Goal: Communication & Community: Answer question/provide support

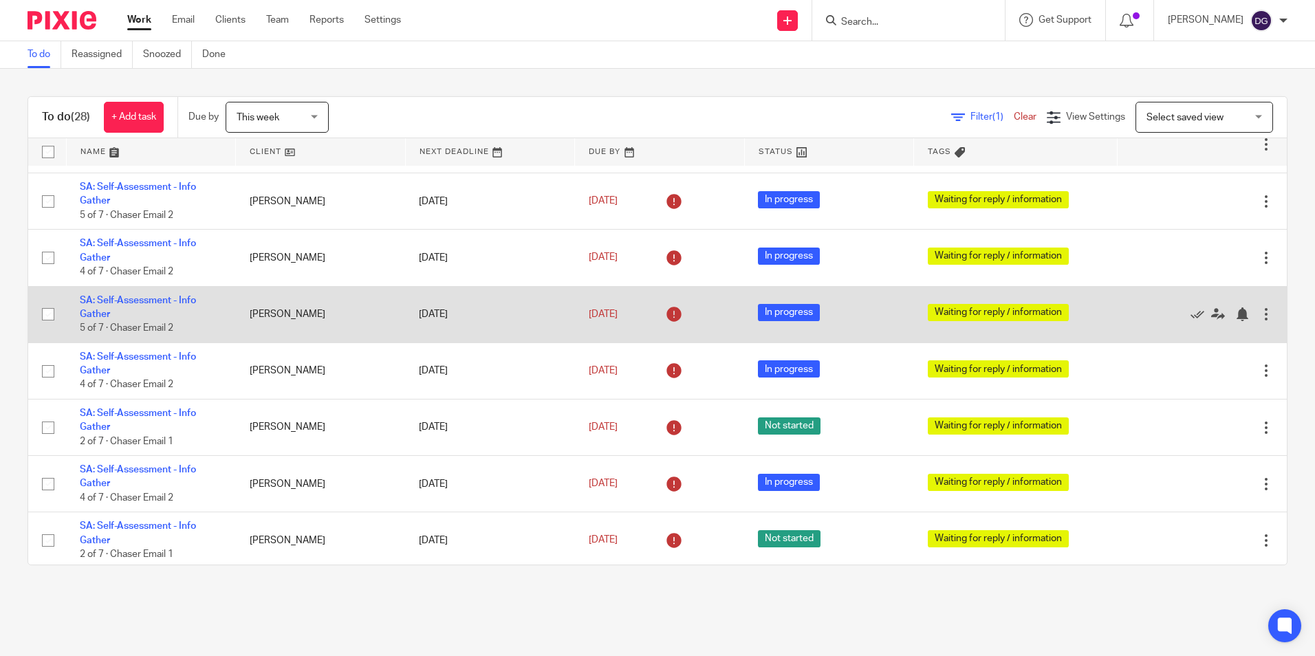
scroll to position [1138, 0]
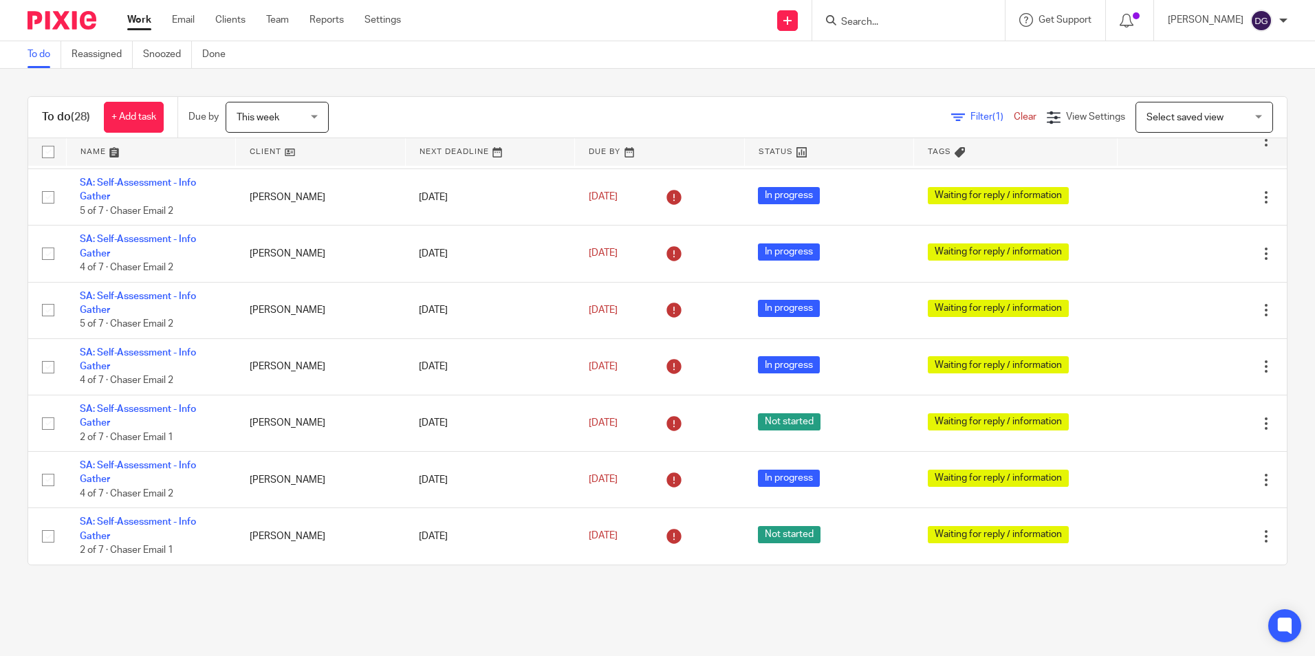
click at [893, 29] on form at bounding box center [913, 20] width 147 height 17
click at [894, 13] on form at bounding box center [913, 20] width 147 height 17
click at [896, 25] on input "Search" at bounding box center [902, 23] width 124 height 12
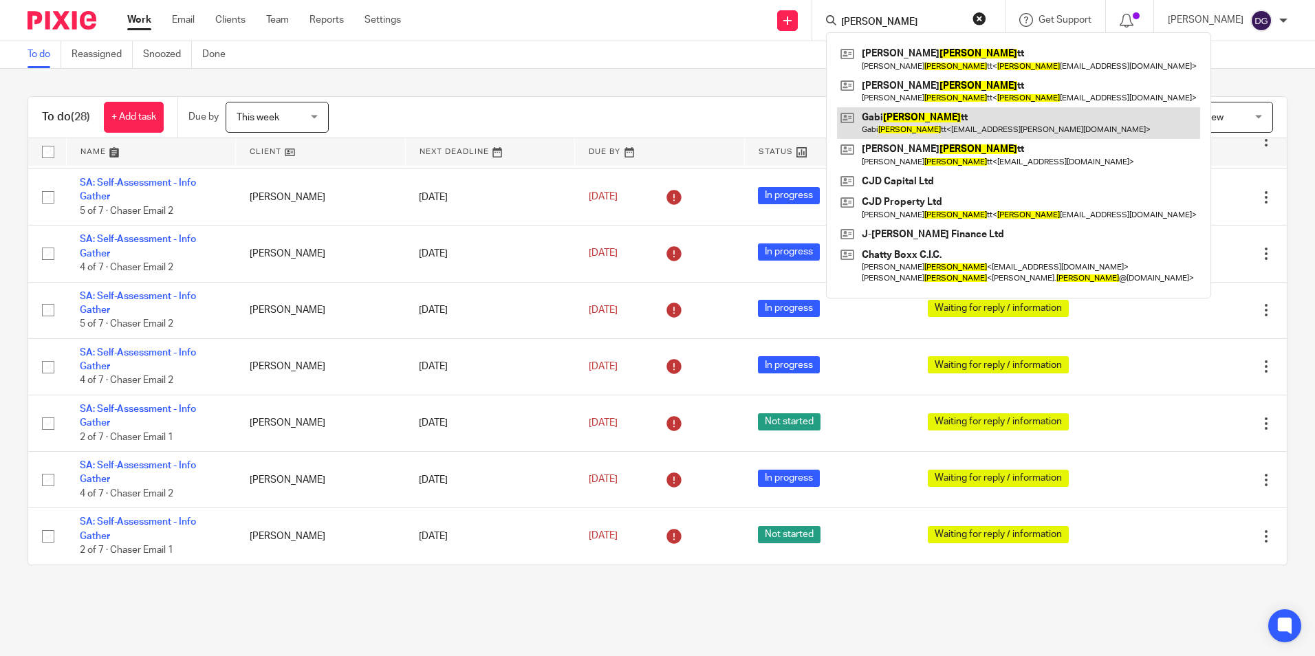
type input "benne"
click at [874, 136] on link at bounding box center [1018, 123] width 363 height 32
click at [880, 131] on link at bounding box center [1018, 123] width 363 height 32
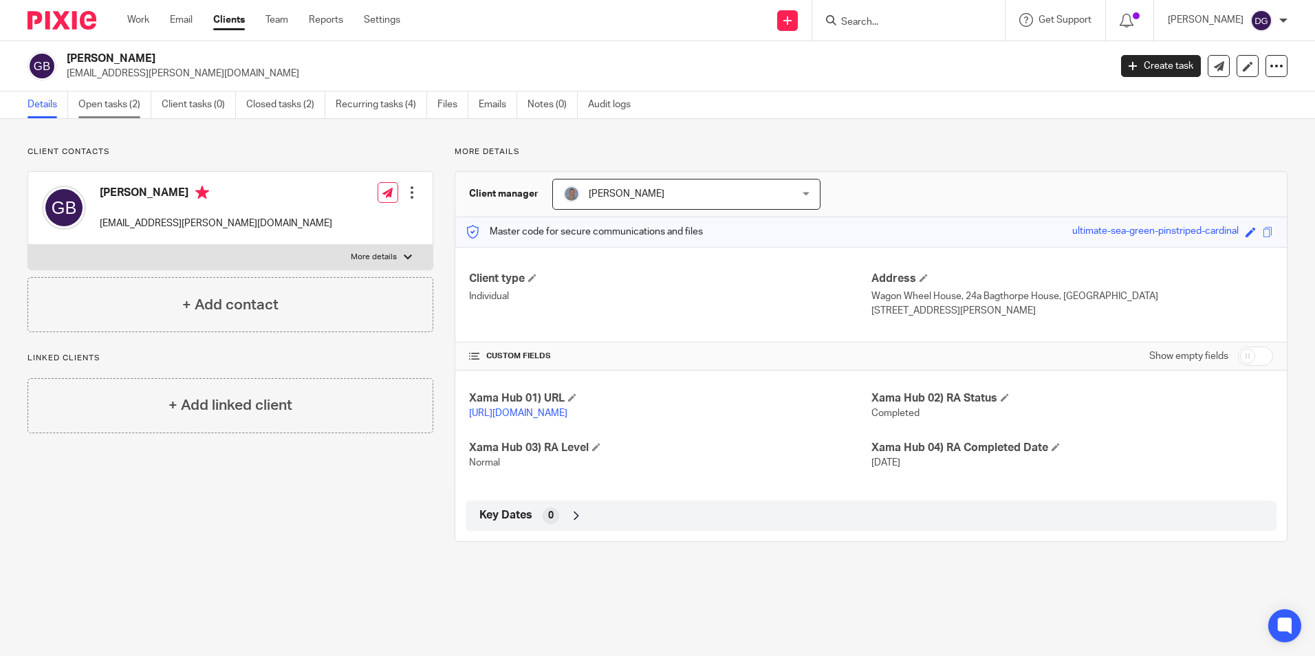
click at [103, 116] on link "Open tasks (2)" at bounding box center [114, 104] width 73 height 27
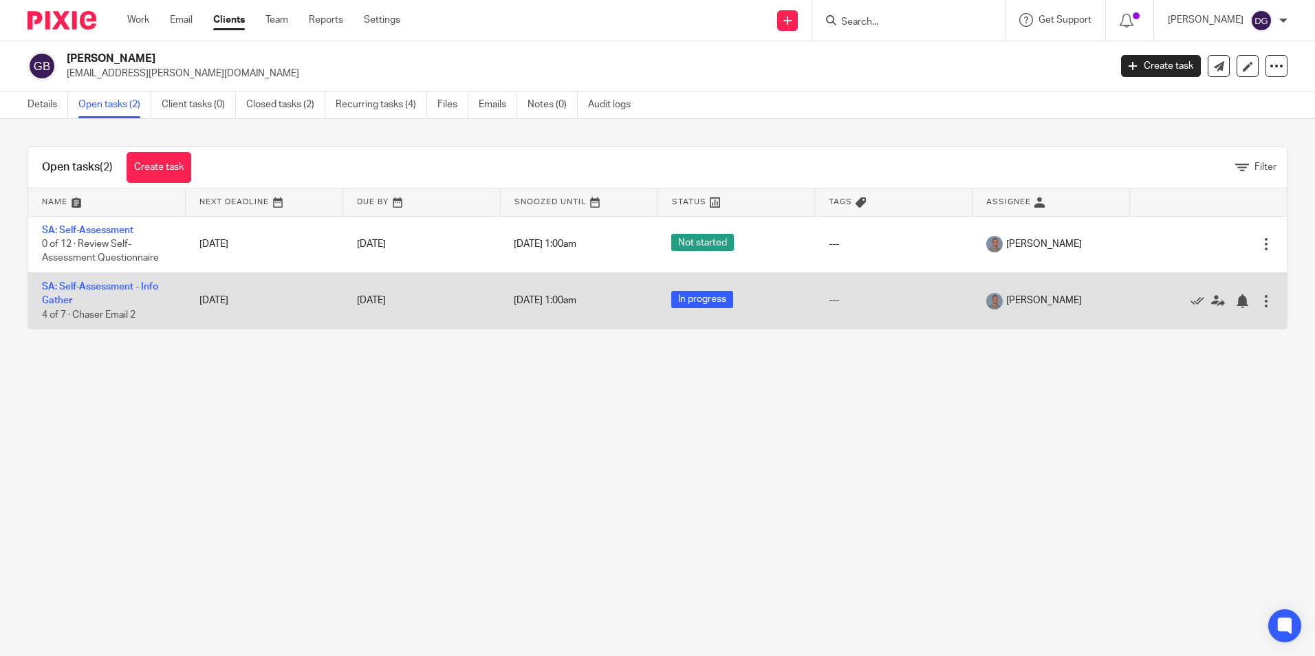
click at [79, 299] on td "SA: Self-Assessment - Info Gather 4 of 7 · Chaser Email 2" at bounding box center [107, 300] width 158 height 56
click at [86, 290] on link "SA: Self-Assessment - Info Gather" at bounding box center [100, 293] width 116 height 23
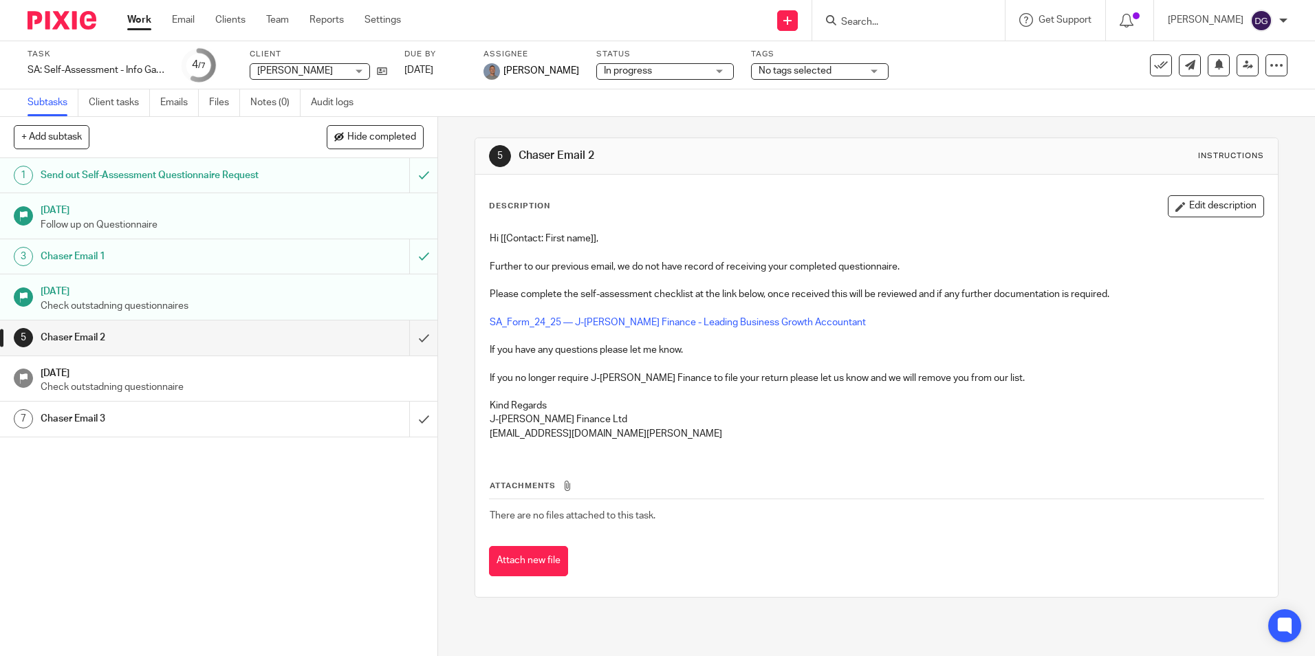
click at [197, 367] on h1 "12 Sep 2025" at bounding box center [233, 371] width 384 height 17
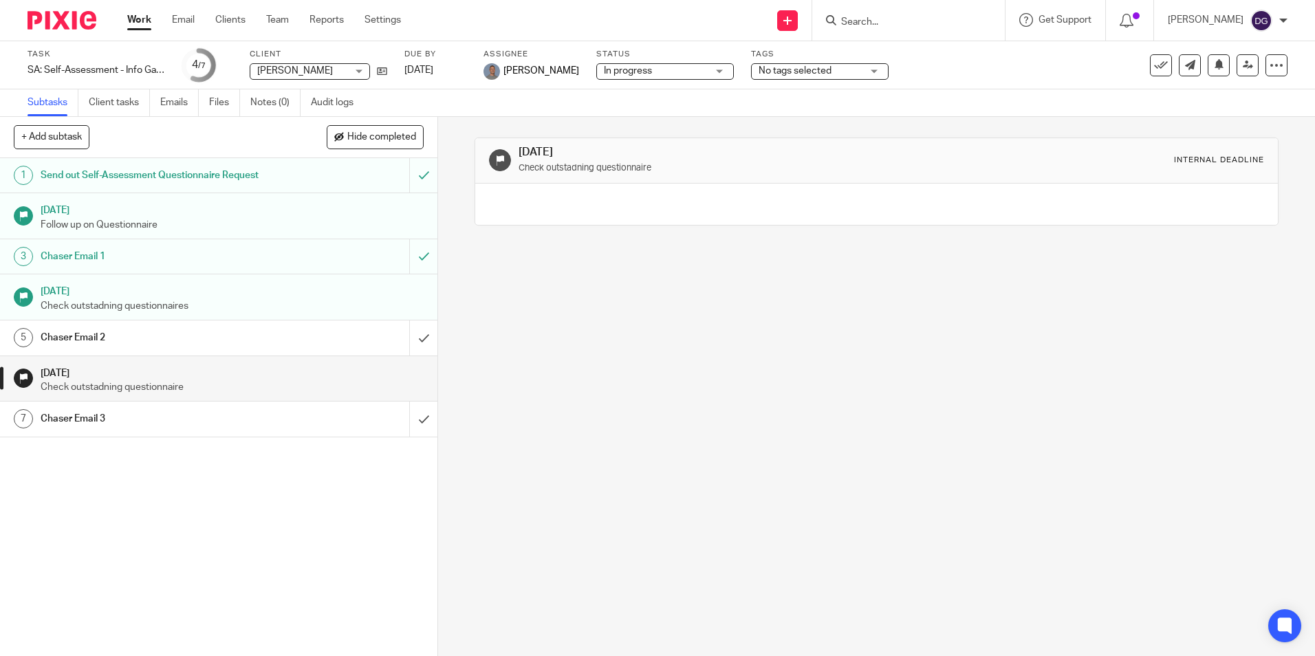
click at [340, 424] on div "Chaser Email 3" at bounding box center [219, 419] width 356 height 21
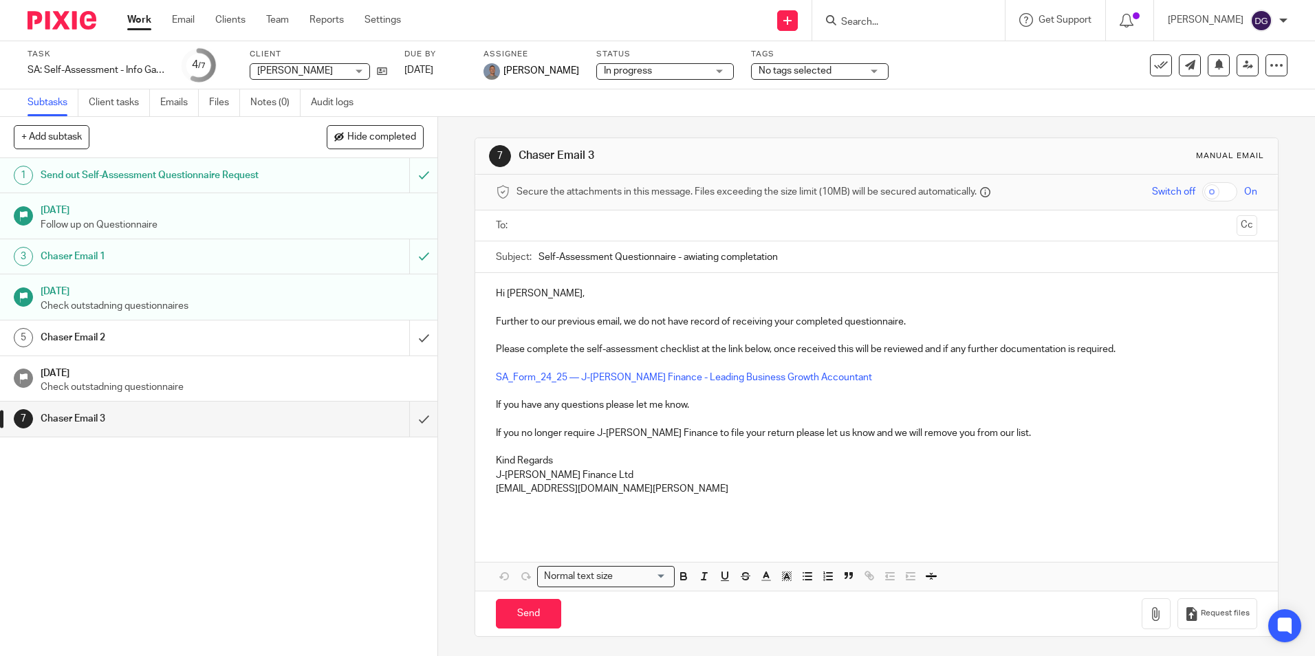
click at [614, 219] on input "text" at bounding box center [875, 226] width 709 height 16
click at [609, 234] on div at bounding box center [617, 227] width 16 height 21
click at [598, 219] on input "text" at bounding box center [875, 226] width 709 height 16
click at [531, 619] on input "Send" at bounding box center [528, 617] width 65 height 30
type input "Sent"
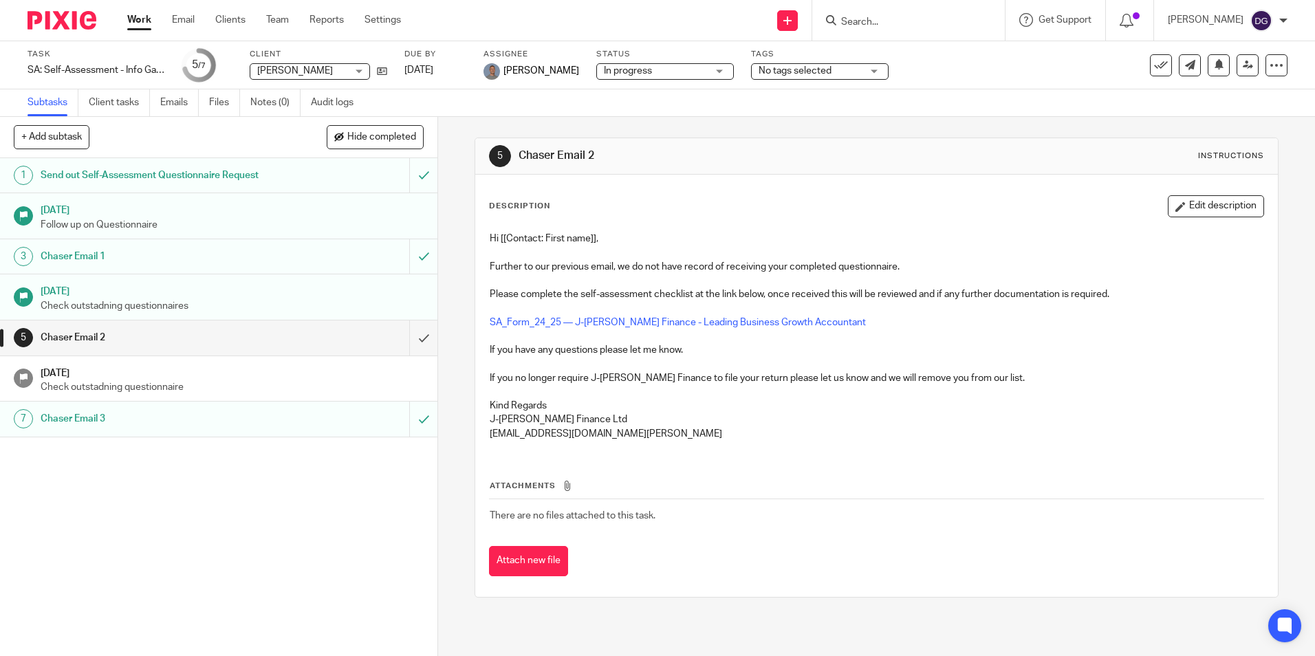
click at [900, 12] on form at bounding box center [913, 20] width 147 height 17
click at [900, 15] on form at bounding box center [913, 20] width 147 height 17
click at [884, 23] on input "Search" at bounding box center [902, 23] width 124 height 12
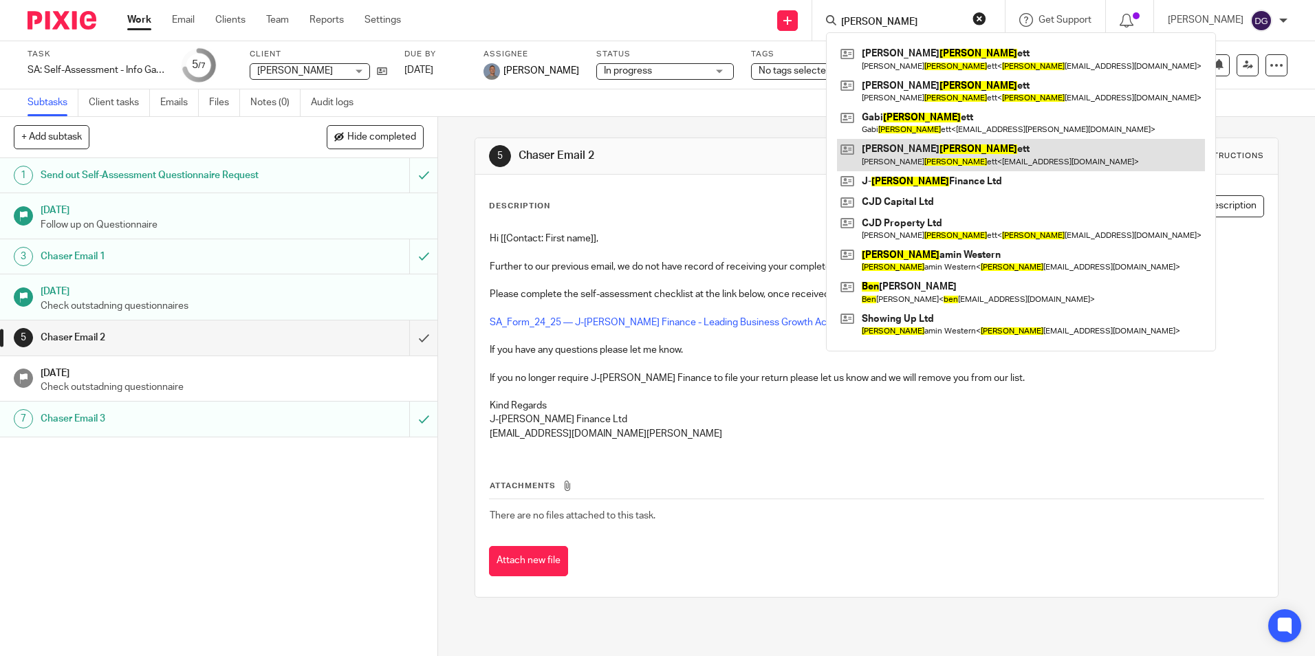
type input "benn"
click at [915, 154] on link at bounding box center [1021, 155] width 368 height 32
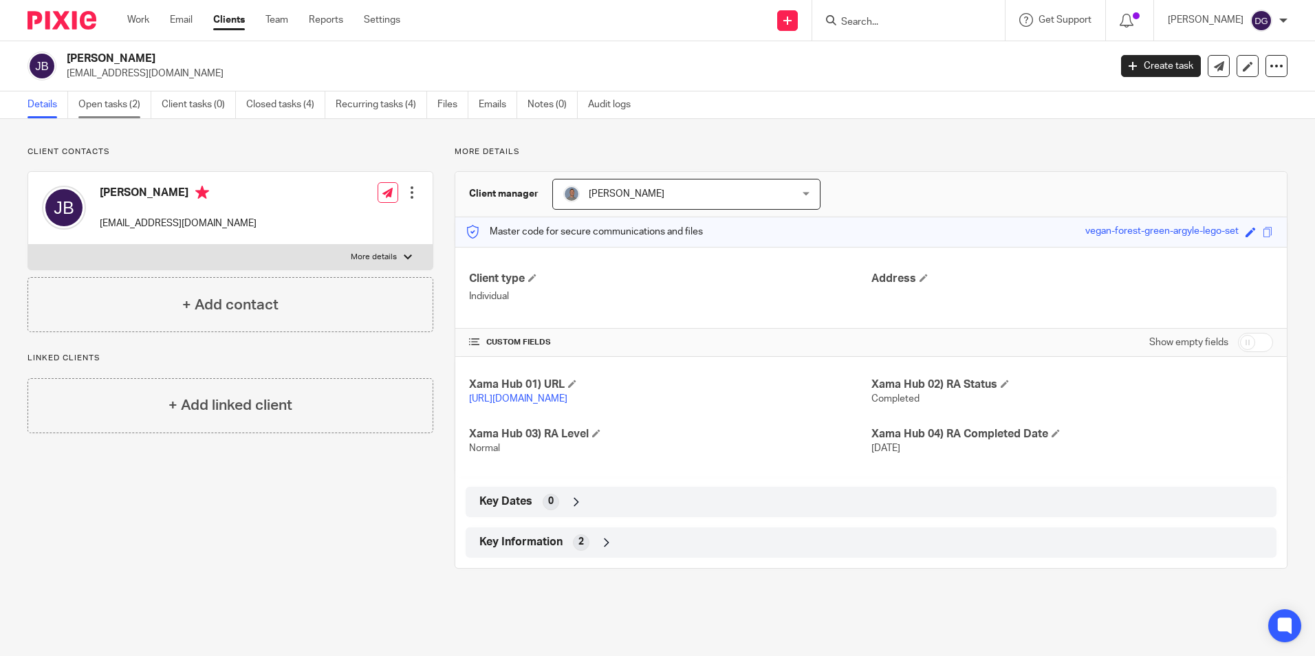
click at [111, 115] on link "Open tasks (2)" at bounding box center [114, 104] width 73 height 27
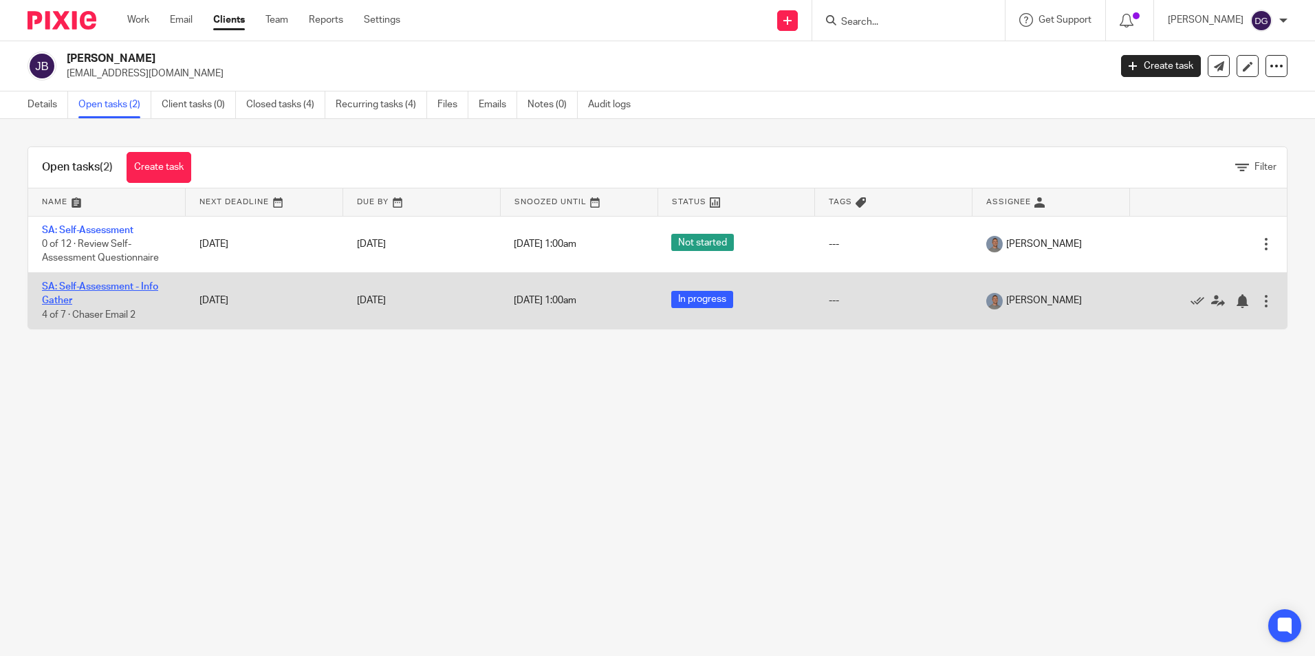
click at [107, 288] on link "SA: Self-Assessment - Info Gather" at bounding box center [100, 293] width 116 height 23
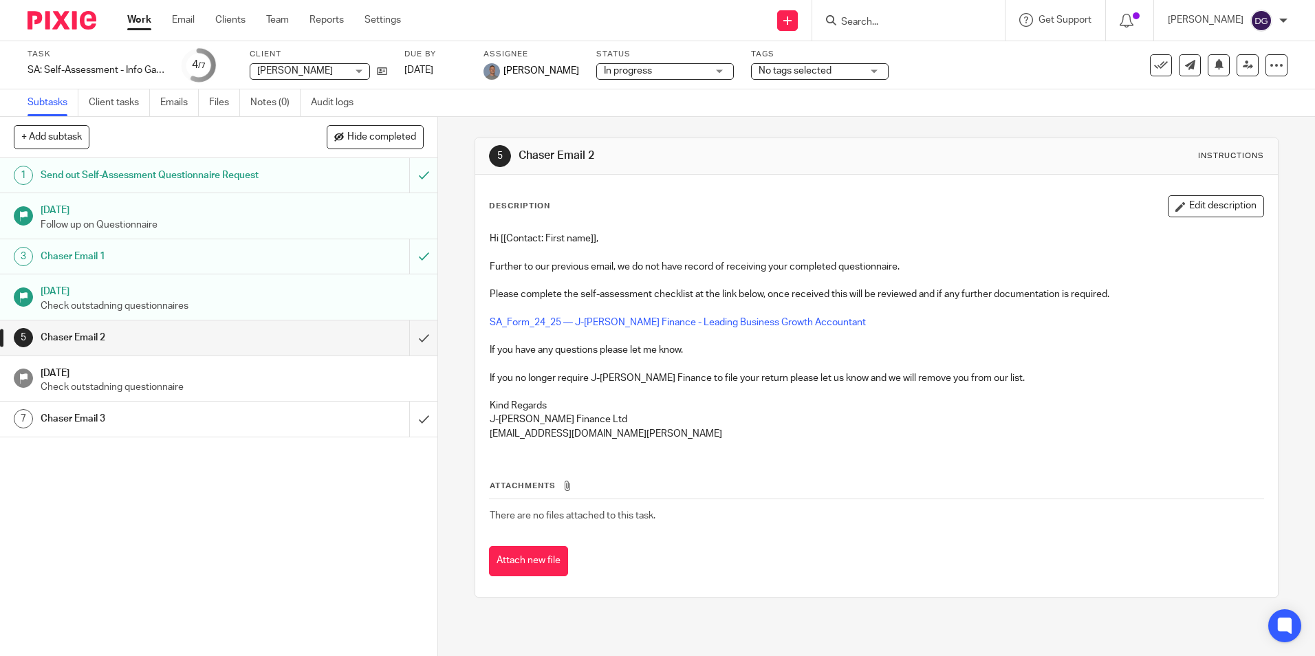
click at [282, 429] on div "Chaser Email 3" at bounding box center [219, 419] width 356 height 21
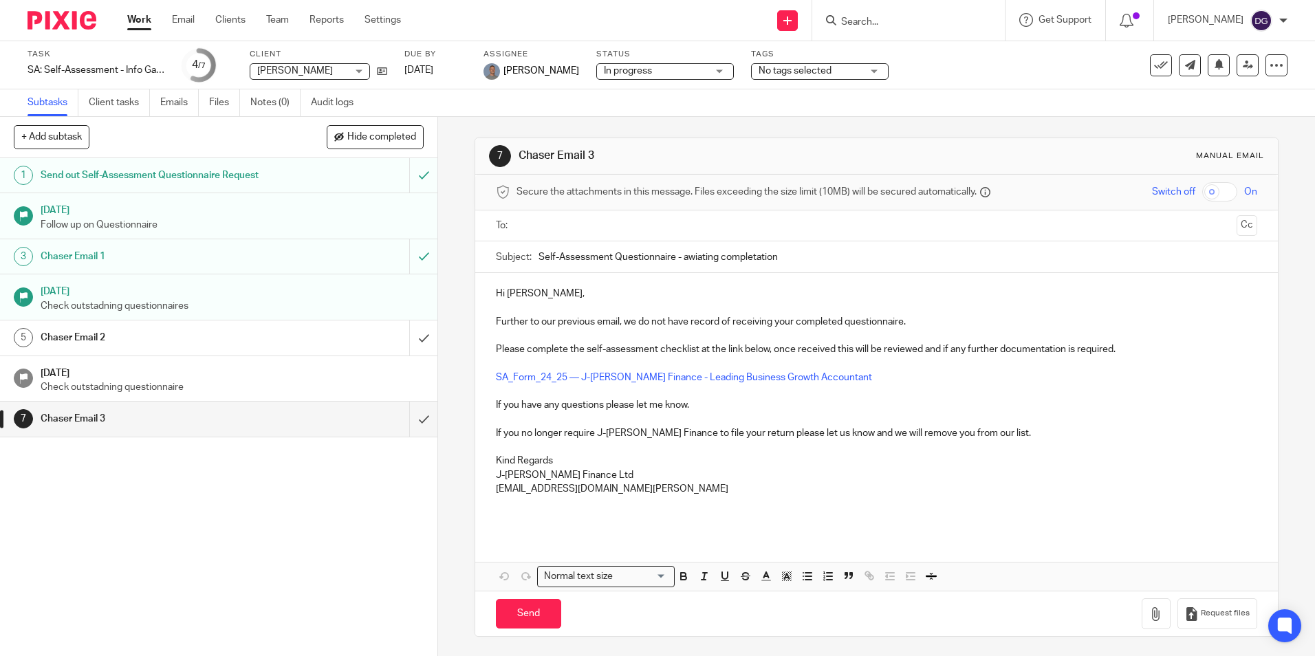
click at [598, 226] on input "text" at bounding box center [875, 226] width 709 height 16
click at [412, 429] on input "submit" at bounding box center [218, 419] width 437 height 34
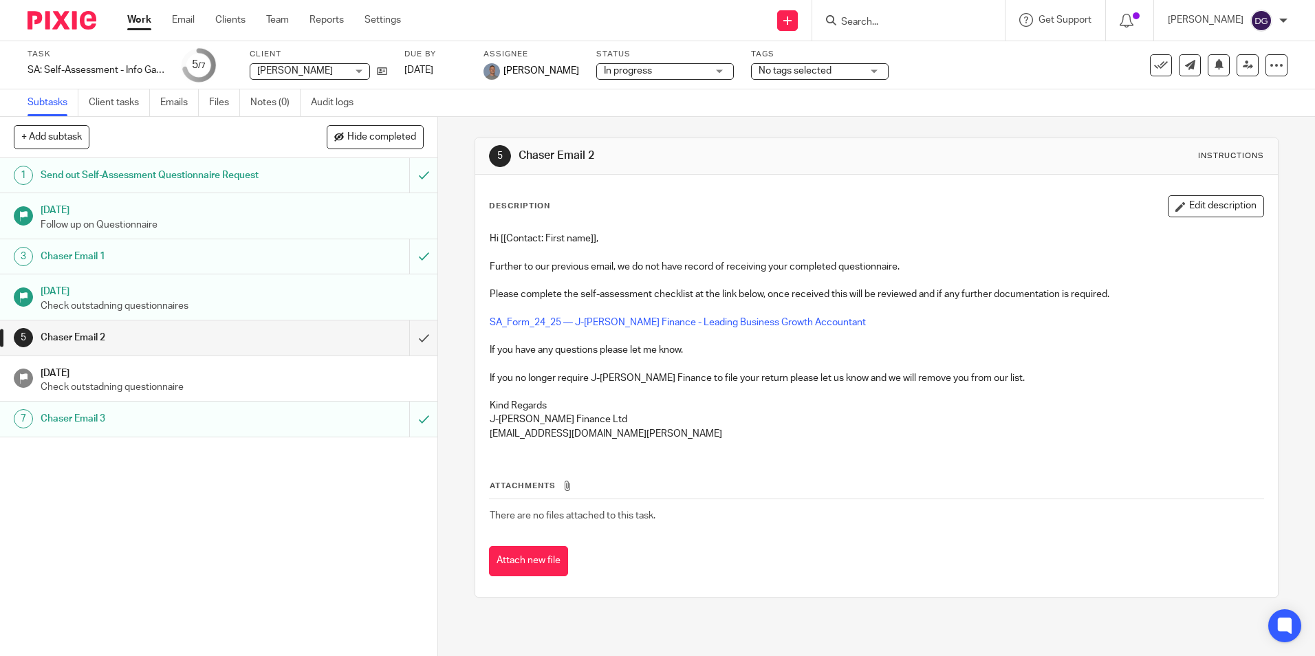
click at [988, 85] on div "Task SA: Self-Assessment - Info Gather Save SA: Self-Assessment - Info Gather 5…" at bounding box center [657, 65] width 1315 height 48
drag, startPoint x: 1021, startPoint y: 54, endPoint x: 1023, endPoint y: 66, distance: 12.5
click at [1023, 66] on div "Task SA: Self-Assessment - Info Gather Save SA: Self-Assessment - Info Gather 5…" at bounding box center [553, 65] width 1050 height 33
drag, startPoint x: 1023, startPoint y: 66, endPoint x: 990, endPoint y: 102, distance: 48.7
click at [990, 102] on div "Subtasks Client tasks Emails Files Notes (0) Audit logs" at bounding box center [657, 103] width 1315 height 28
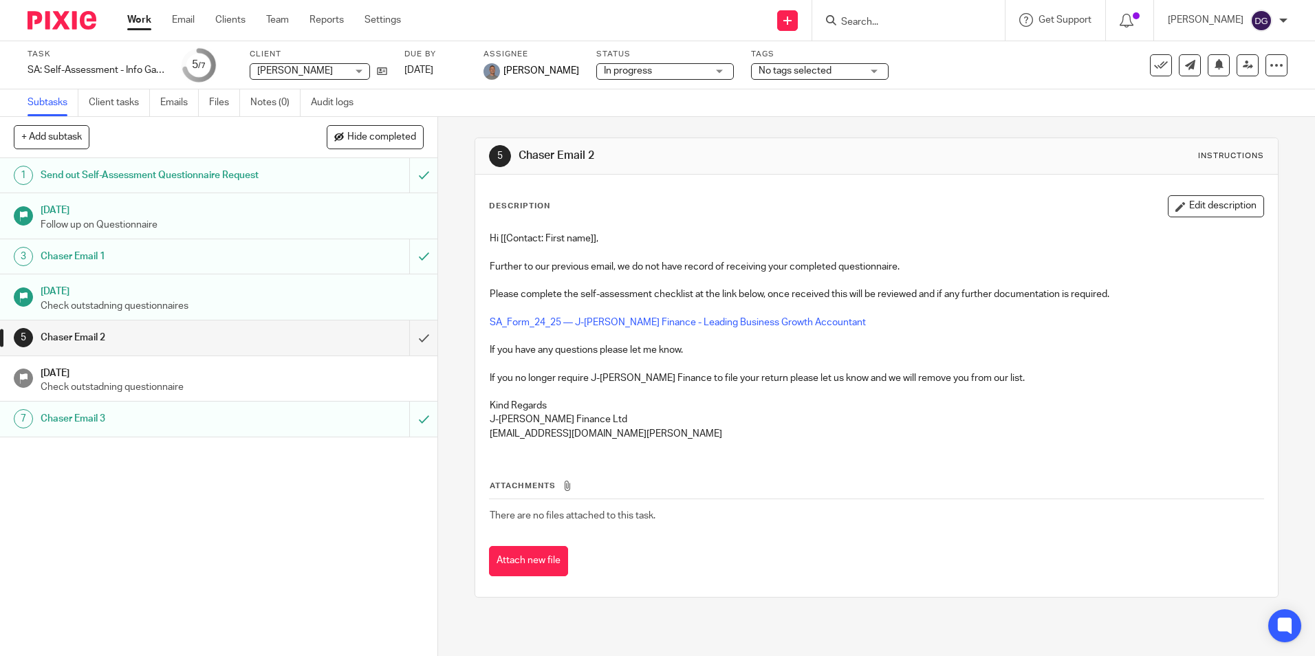
drag, startPoint x: 990, startPoint y: 86, endPoint x: 987, endPoint y: 102, distance: 16.7
click at [987, 102] on div "Task SA: Self-Assessment - Info Gather Save SA: Self-Assessment - Info Gather 5…" at bounding box center [657, 79] width 1315 height 76
drag, startPoint x: 987, startPoint y: 102, endPoint x: 1007, endPoint y: 97, distance: 20.7
click at [1007, 97] on div "Subtasks Client tasks Emails Files Notes (0) Audit logs" at bounding box center [657, 103] width 1315 height 28
click at [95, 378] on h1 "[DATE]" at bounding box center [233, 371] width 384 height 17
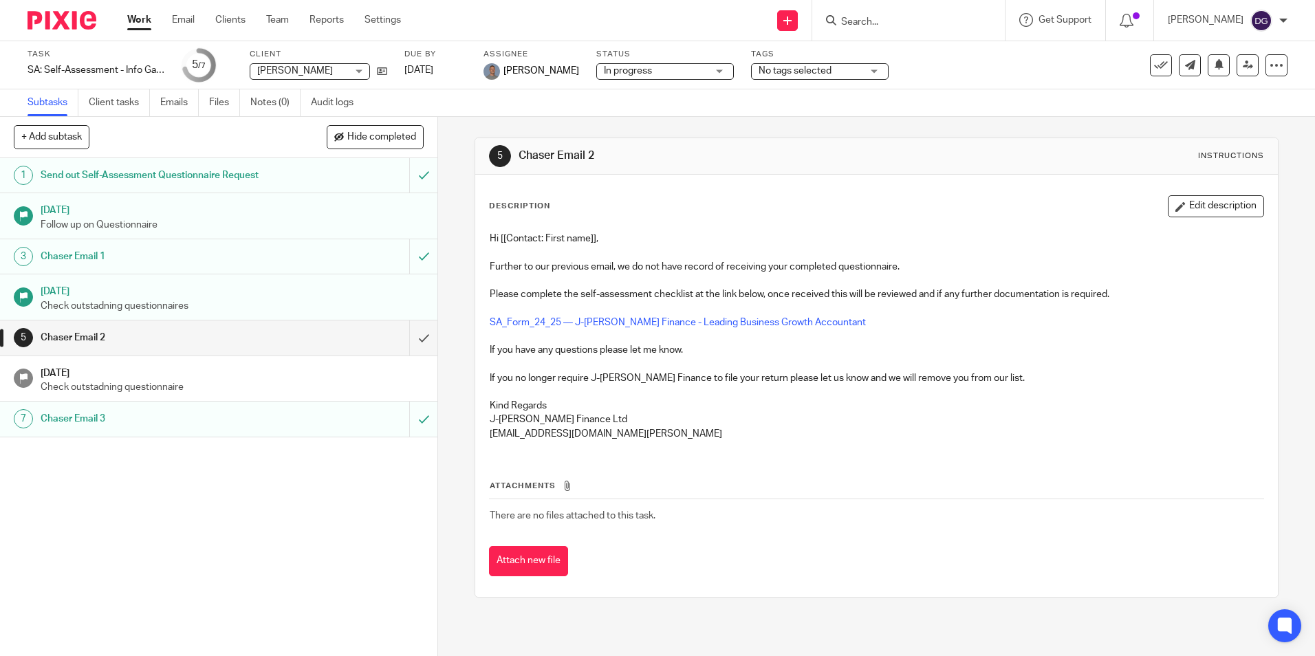
click at [127, 433] on link "7 Chaser Email 3" at bounding box center [204, 419] width 409 height 34
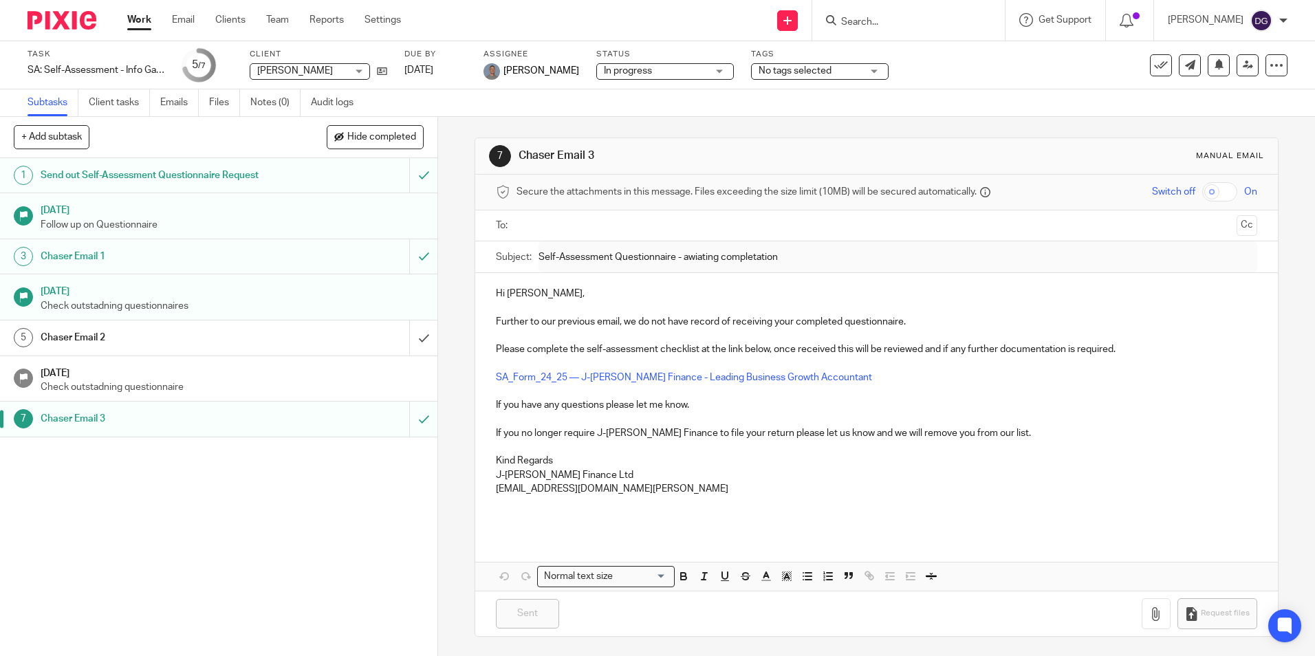
click at [532, 224] on input "text" at bounding box center [875, 226] width 709 height 16
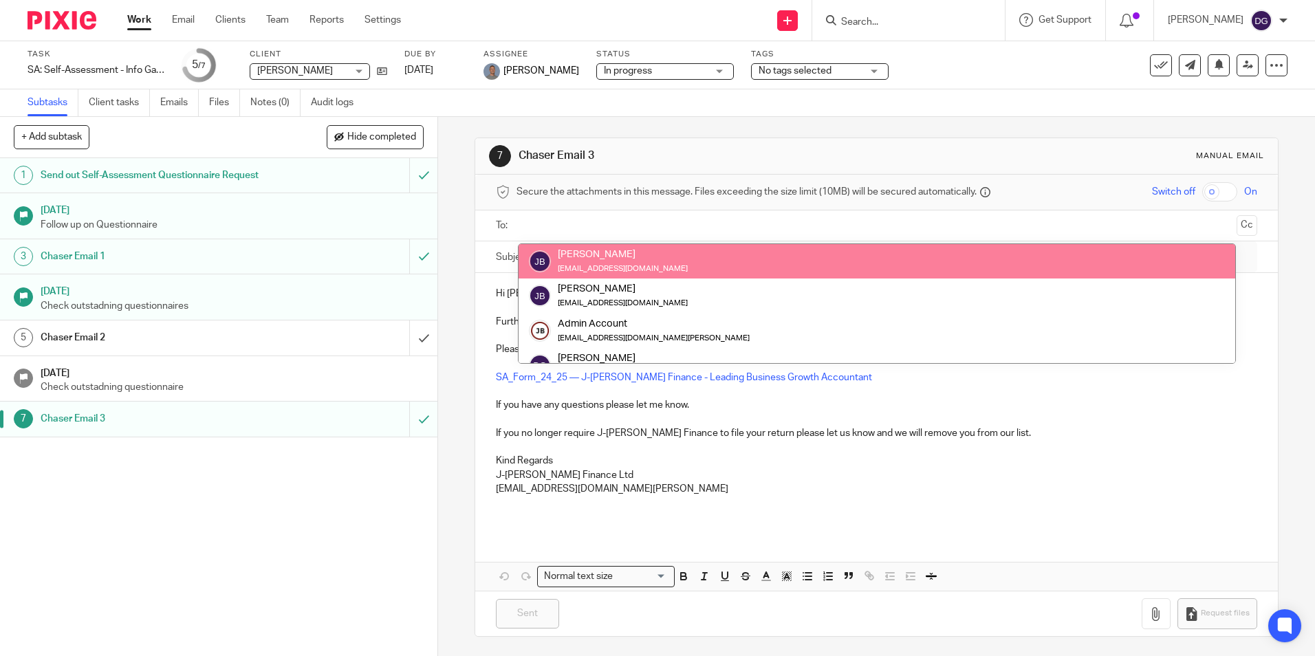
click at [673, 223] on input "text" at bounding box center [875, 226] width 709 height 16
click at [745, 131] on div "7 Chaser Email 3 Manual email Secure the attachments in this message. Files exc…" at bounding box center [876, 387] width 803 height 541
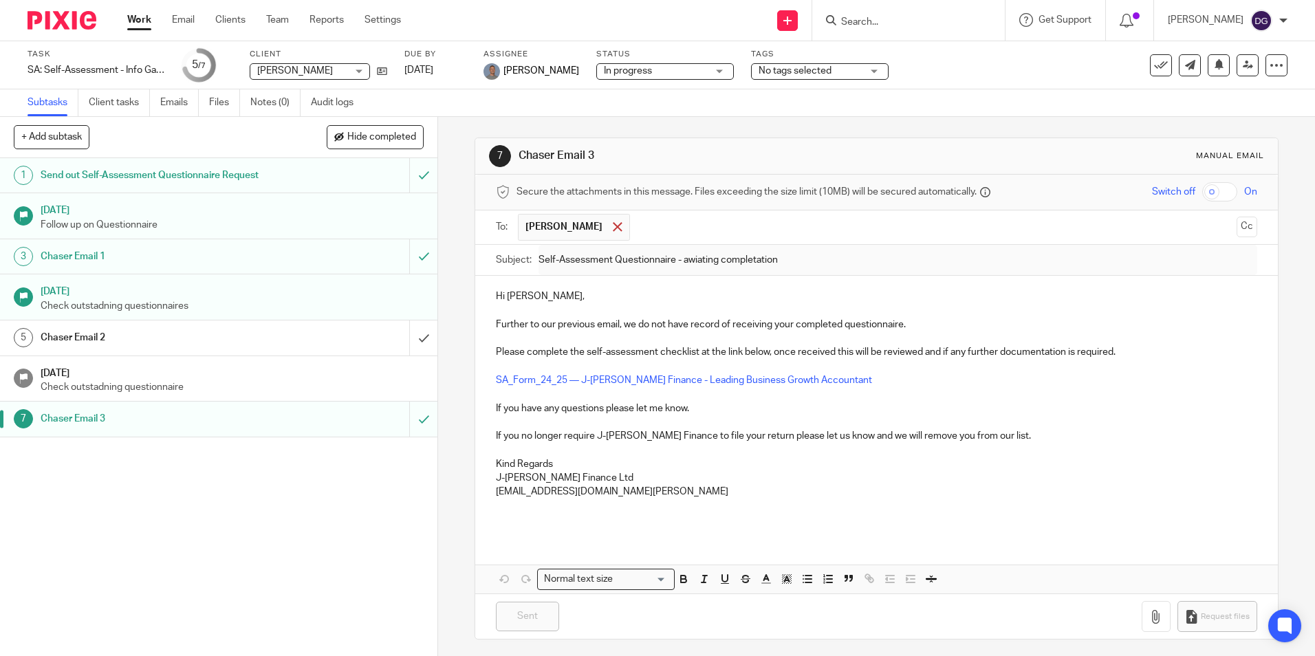
click at [613, 228] on span at bounding box center [617, 226] width 9 height 9
click at [595, 228] on input "text" at bounding box center [875, 226] width 709 height 16
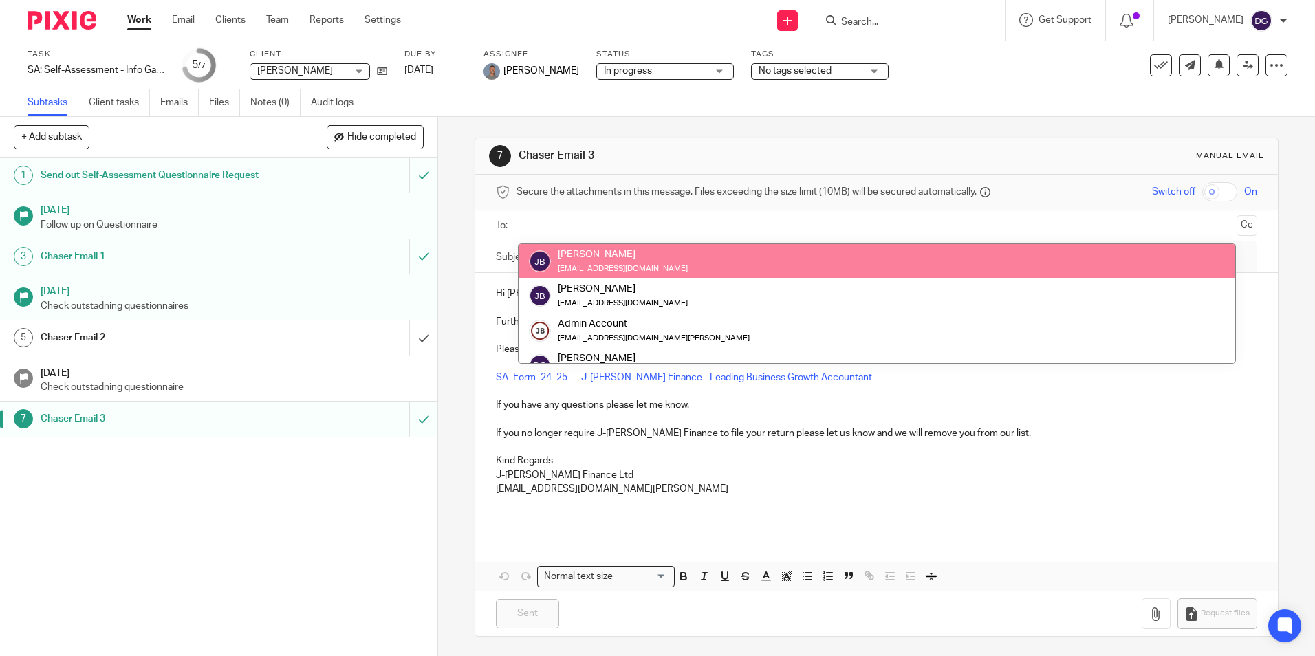
click at [523, 228] on input "text" at bounding box center [875, 226] width 709 height 16
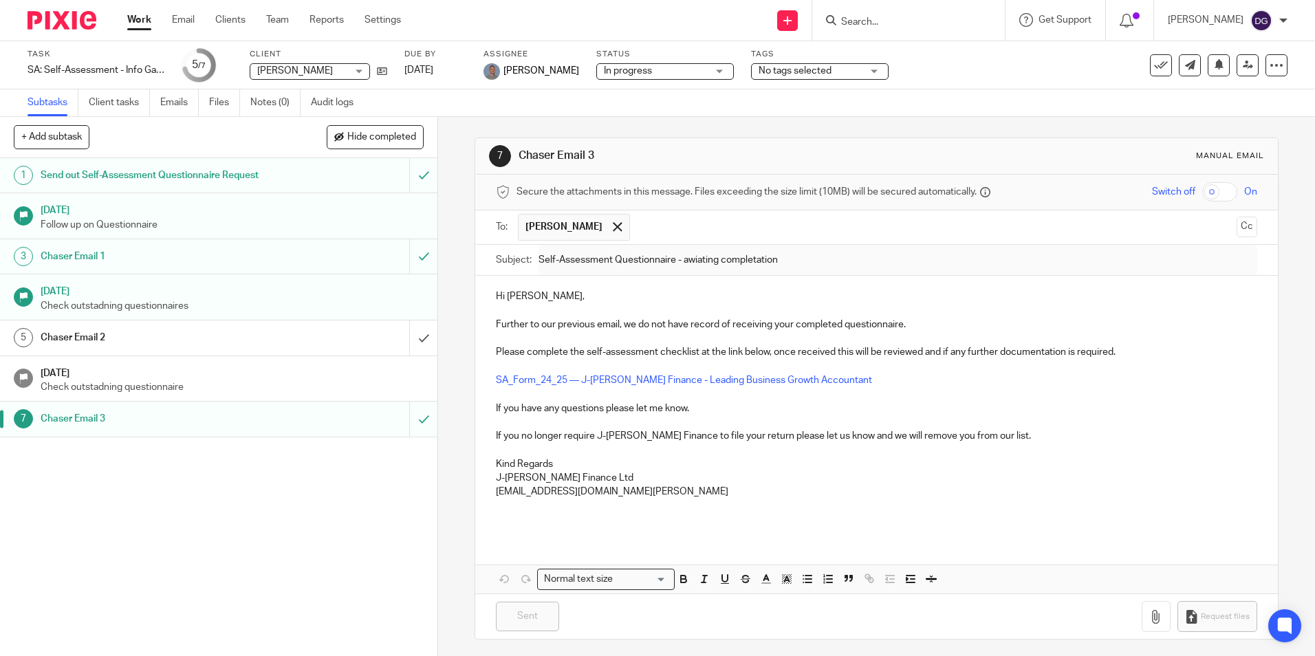
click at [543, 433] on p "If you no longer require J-Benn Finance to file your return please let us know …" at bounding box center [876, 436] width 761 height 14
click at [609, 218] on div at bounding box center [617, 227] width 16 height 21
click at [594, 225] on input "text" at bounding box center [875, 226] width 709 height 16
click at [113, 343] on h1 "Chaser Email 2" at bounding box center [159, 337] width 237 height 21
click at [91, 332] on h1 "Chaser Email 2" at bounding box center [159, 337] width 237 height 21
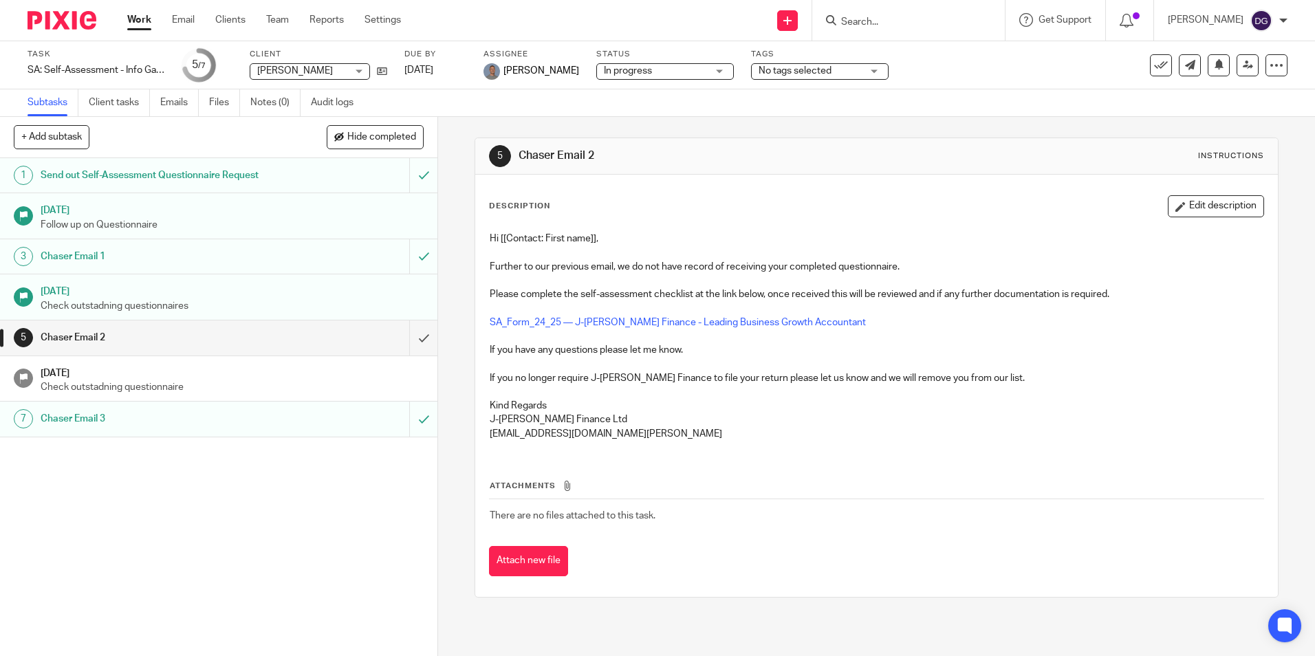
click at [50, 25] on img at bounding box center [62, 20] width 69 height 19
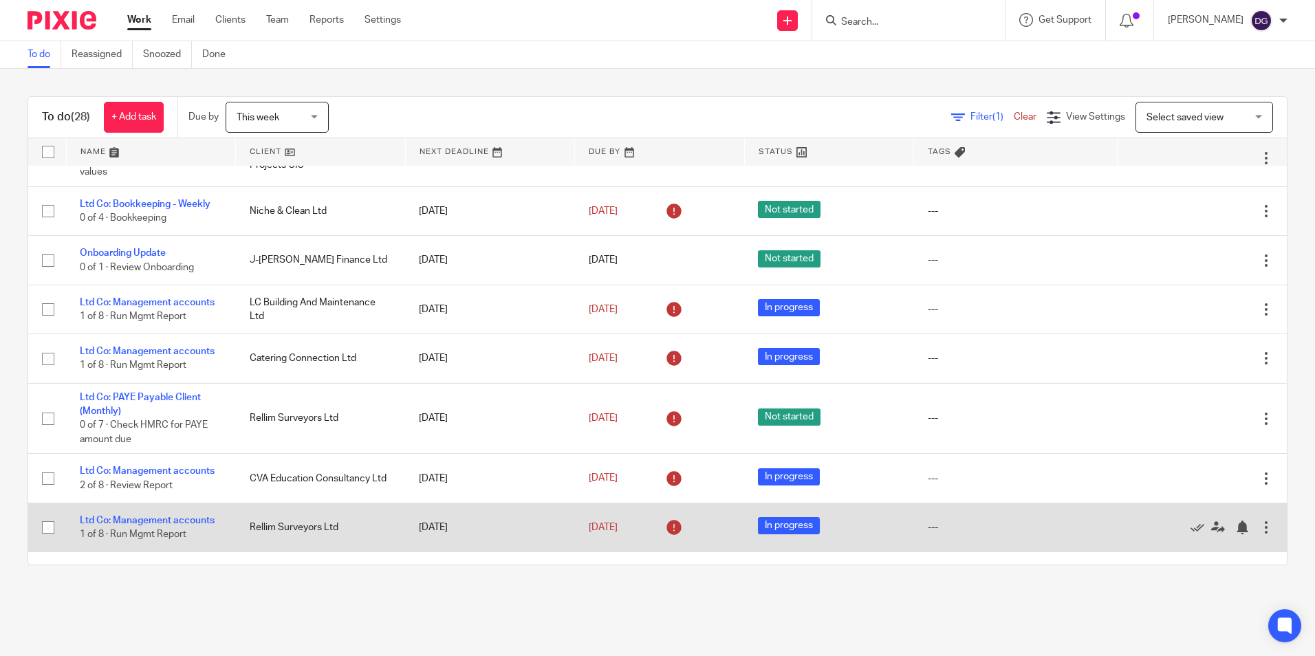
scroll to position [312, 0]
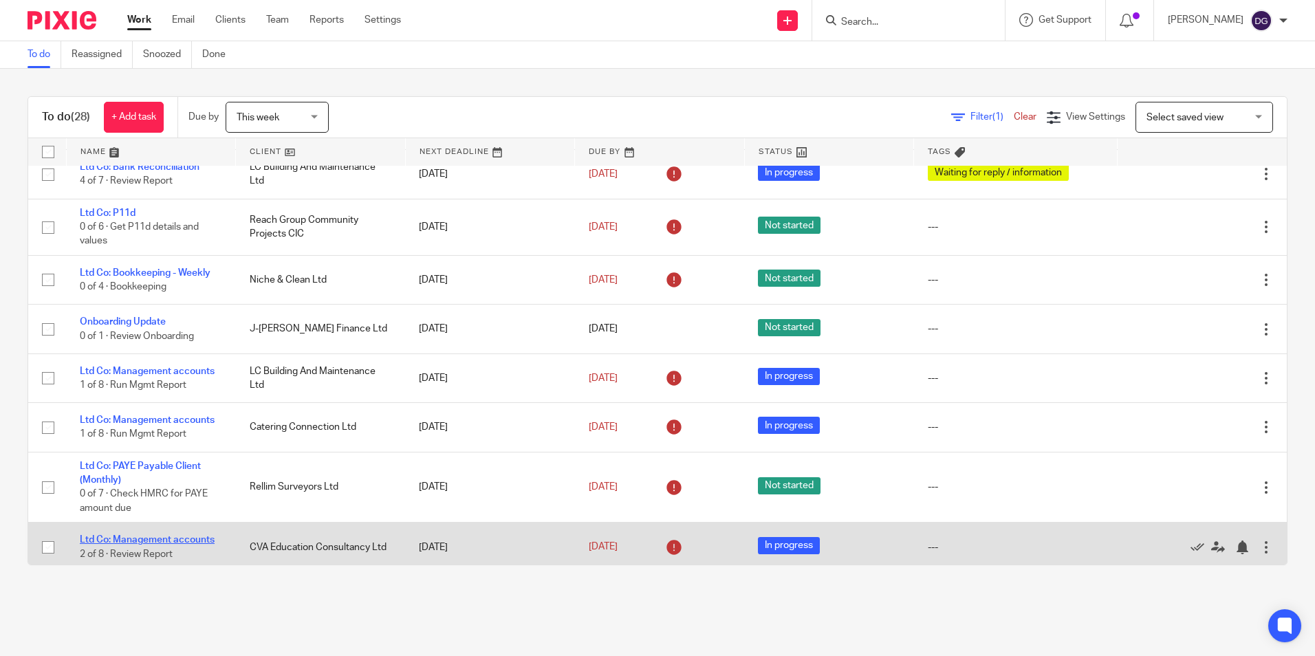
click at [171, 537] on link "Ltd Co: Management accounts" at bounding box center [147, 540] width 135 height 10
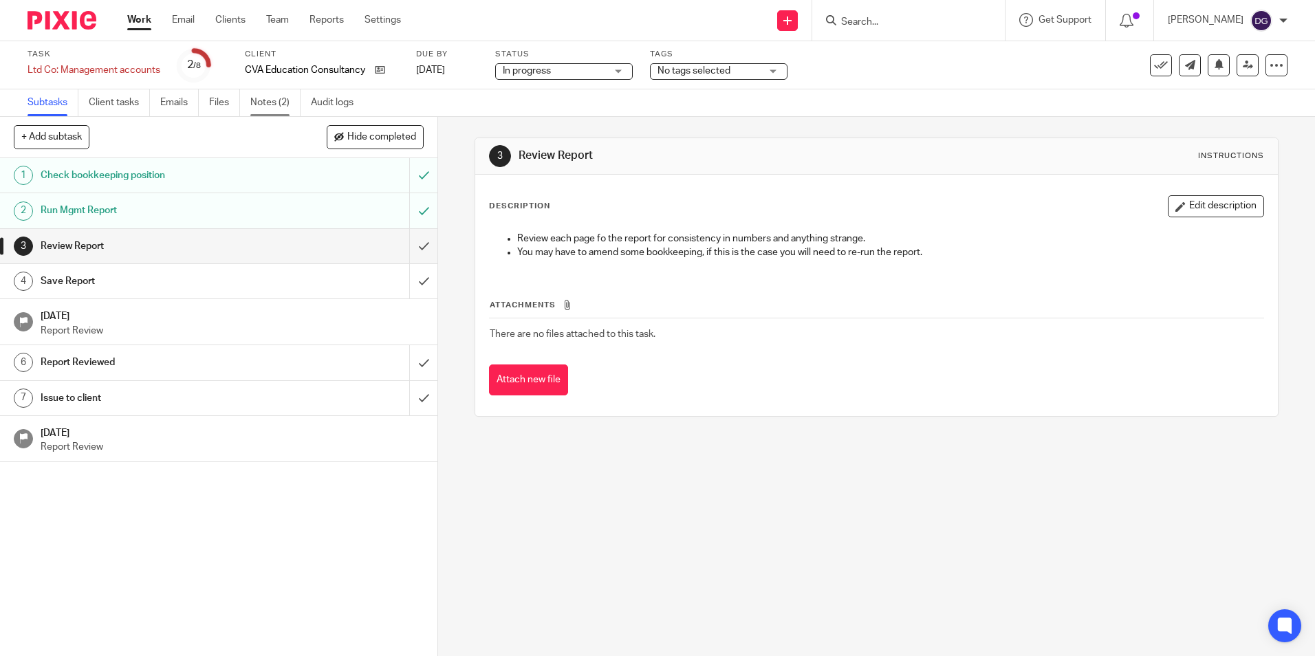
click at [277, 107] on link "Notes (2)" at bounding box center [275, 102] width 50 height 27
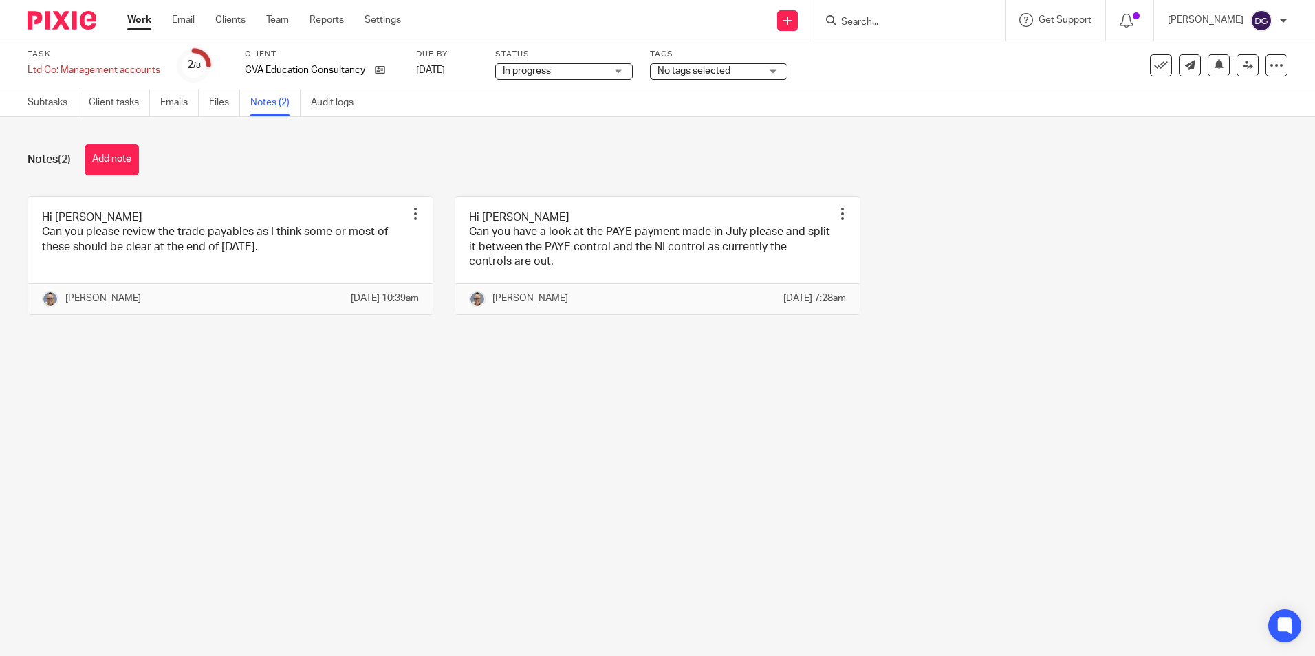
click at [968, 336] on div "Hi [PERSON_NAME] Can you please review the trade payables as I think some or mo…" at bounding box center [646, 266] width 1281 height 140
